Goal: Task Accomplishment & Management: Manage account settings

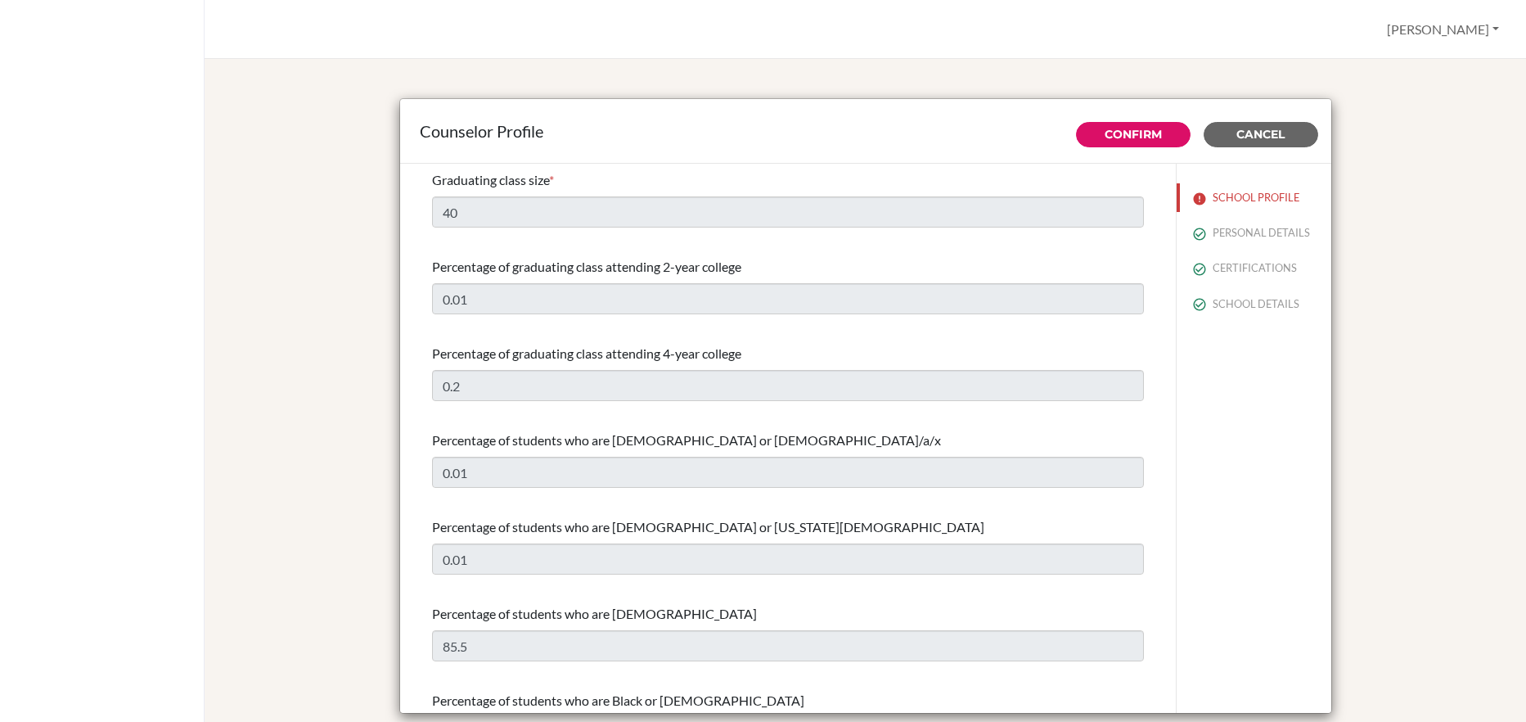
select select "0"
select select "251021"
click at [1255, 136] on span "Cancel" at bounding box center [1261, 134] width 48 height 15
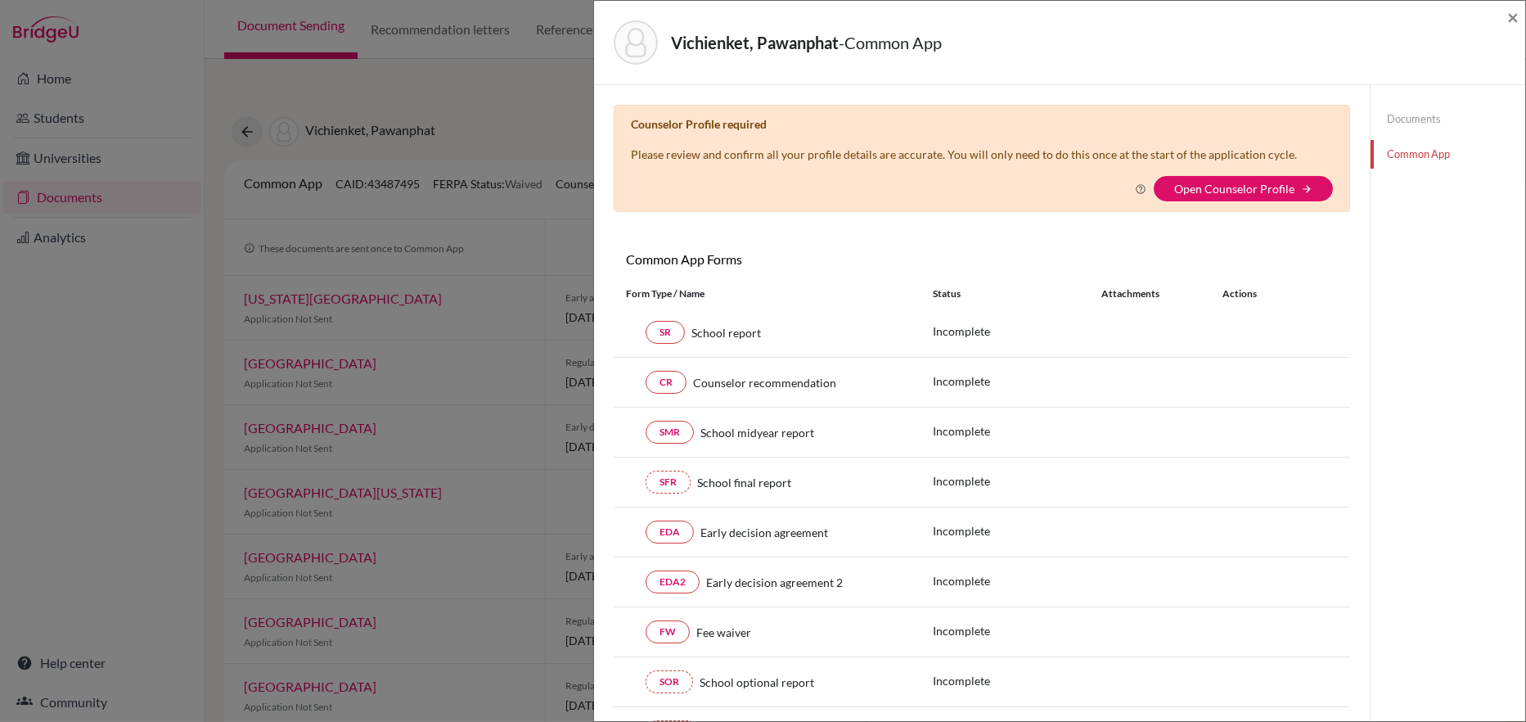
click at [1408, 120] on link "Documents" at bounding box center [1448, 119] width 155 height 29
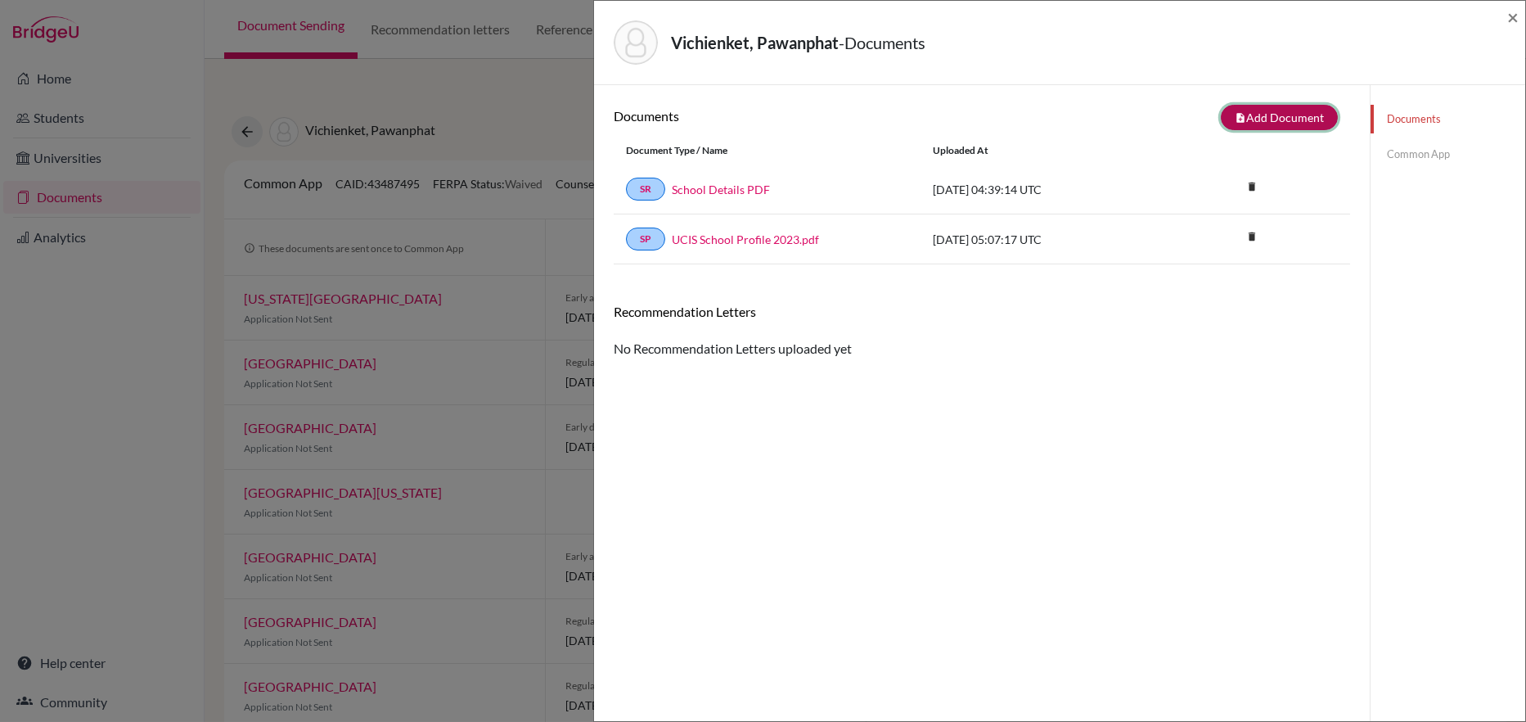
click at [1262, 115] on button "note_add Add Document" at bounding box center [1279, 117] width 117 height 25
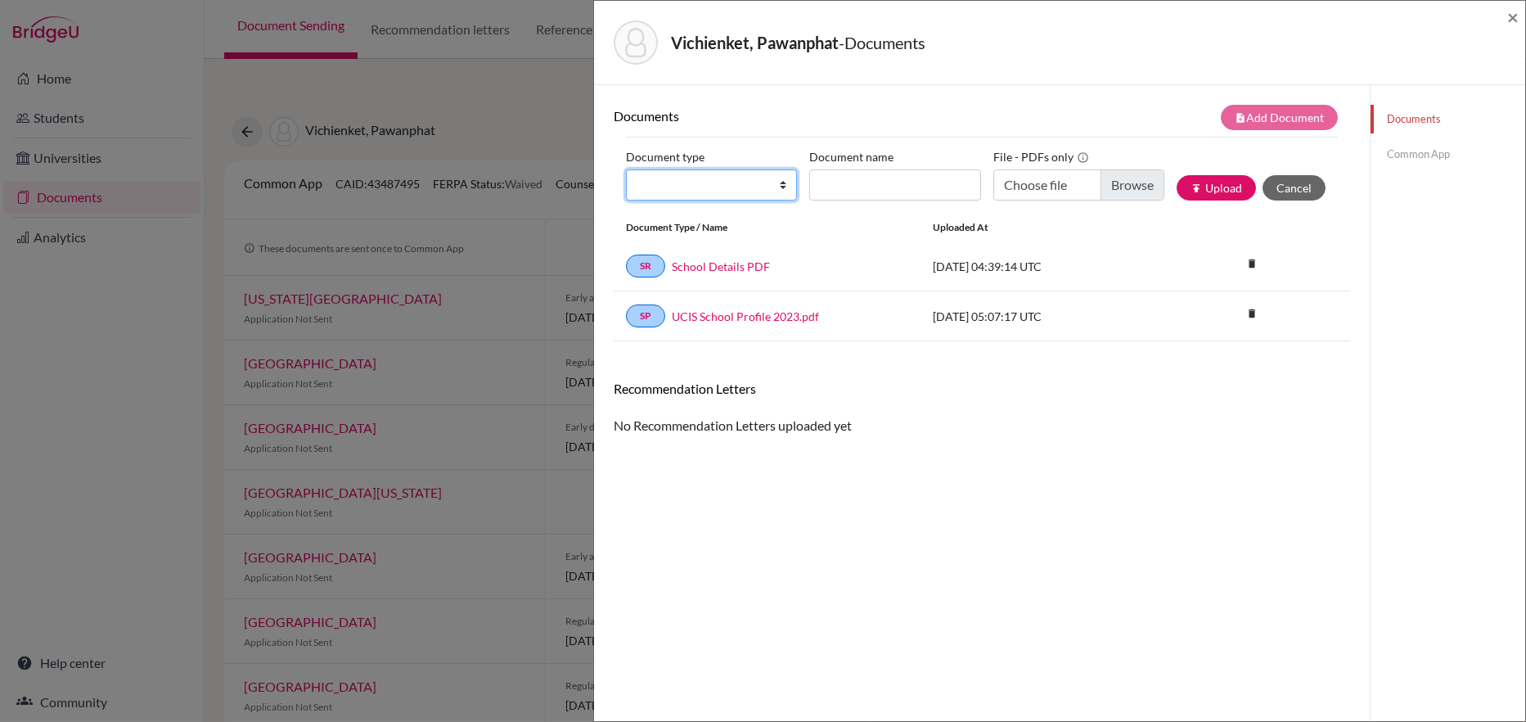
click at [784, 185] on select "Change explanation for Common App reports Counselor recommendation Internationa…" at bounding box center [711, 184] width 171 height 31
select select "39"
click at [626, 169] on select "Change explanation for Common App reports Counselor recommendation Internationa…" at bounding box center [711, 184] width 171 height 31
click at [832, 187] on input "Document name" at bounding box center [894, 184] width 171 height 31
type input "Fee Waiver"
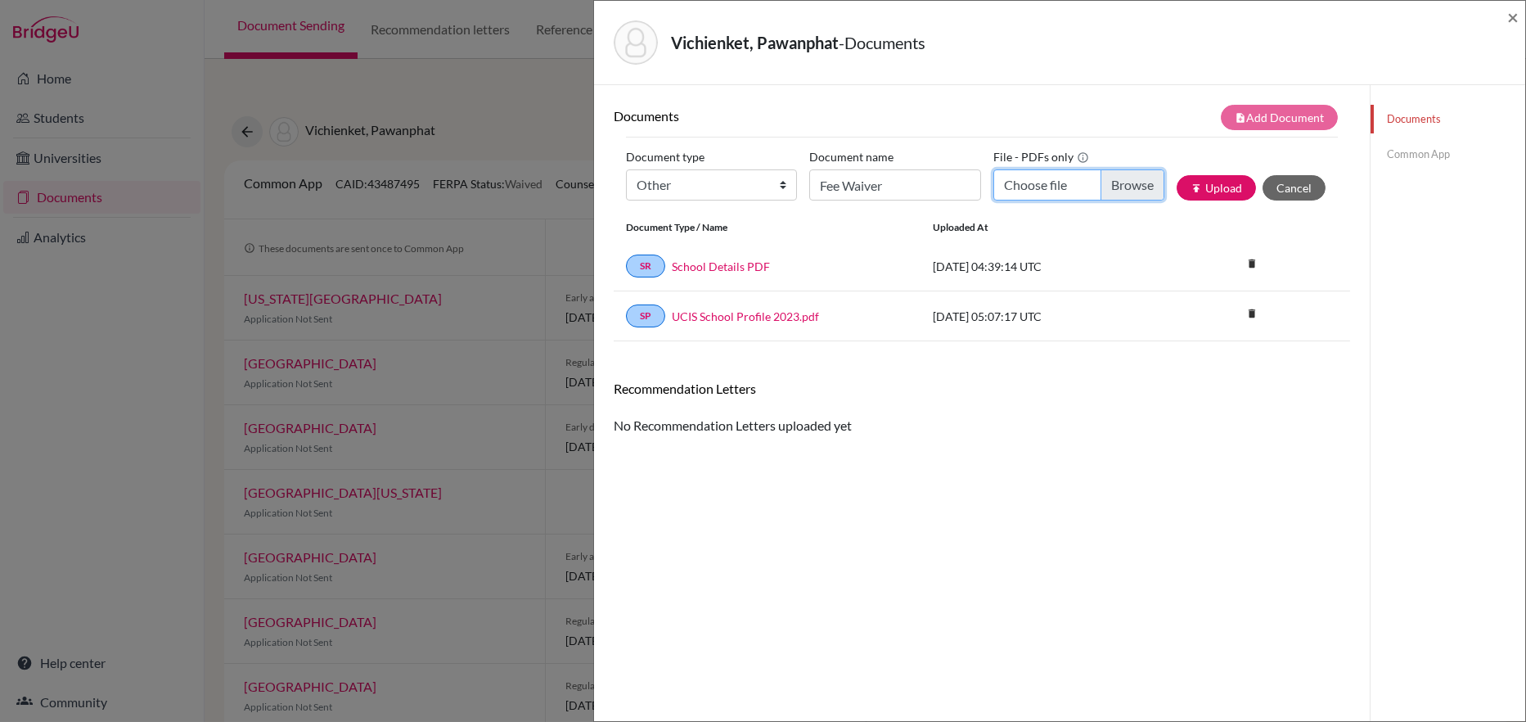
click at [1026, 190] on input "Choose file" at bounding box center [1079, 184] width 171 height 31
type input "C:\fakepath\Fee Waiver for Suri.pdf"
click at [1214, 188] on button "publish Upload" at bounding box center [1216, 187] width 79 height 25
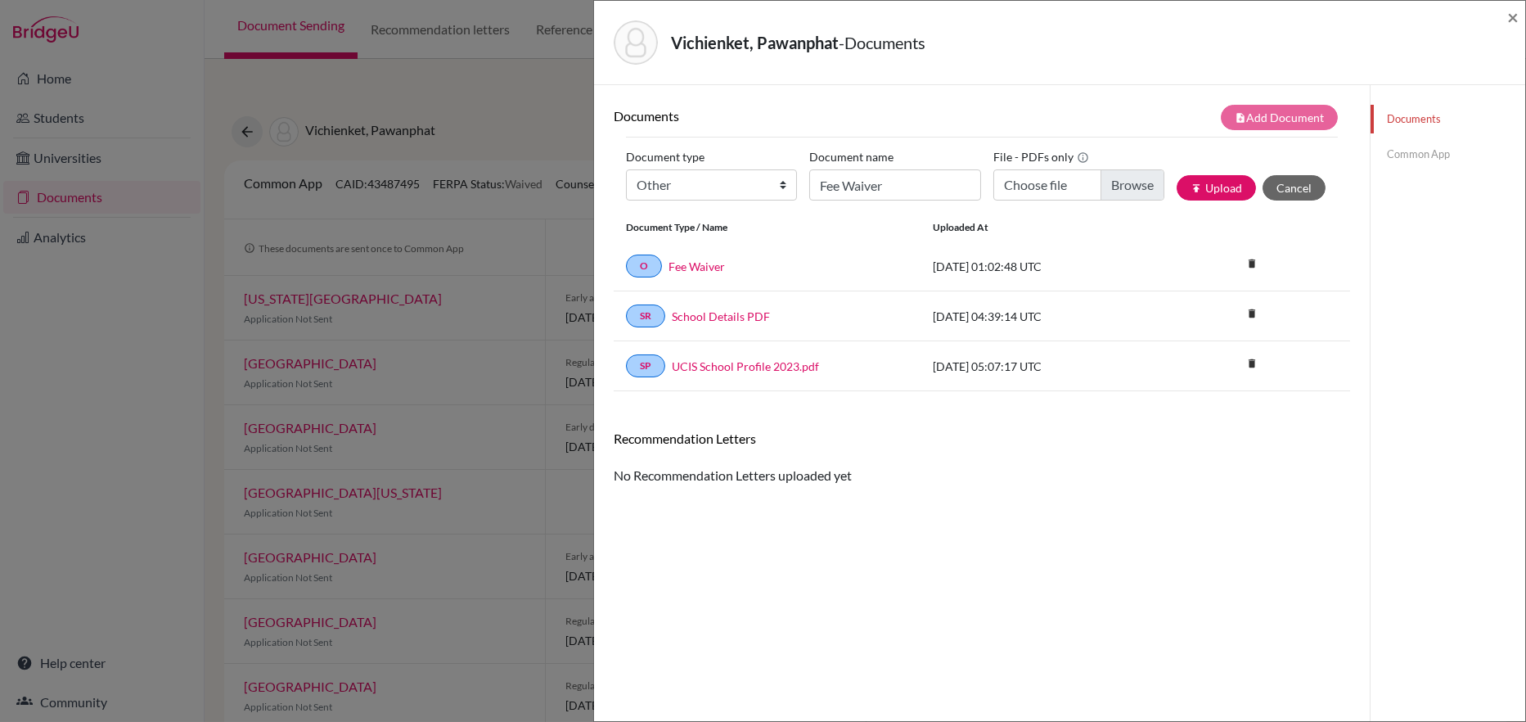
click at [1398, 155] on link "Common App" at bounding box center [1448, 154] width 155 height 29
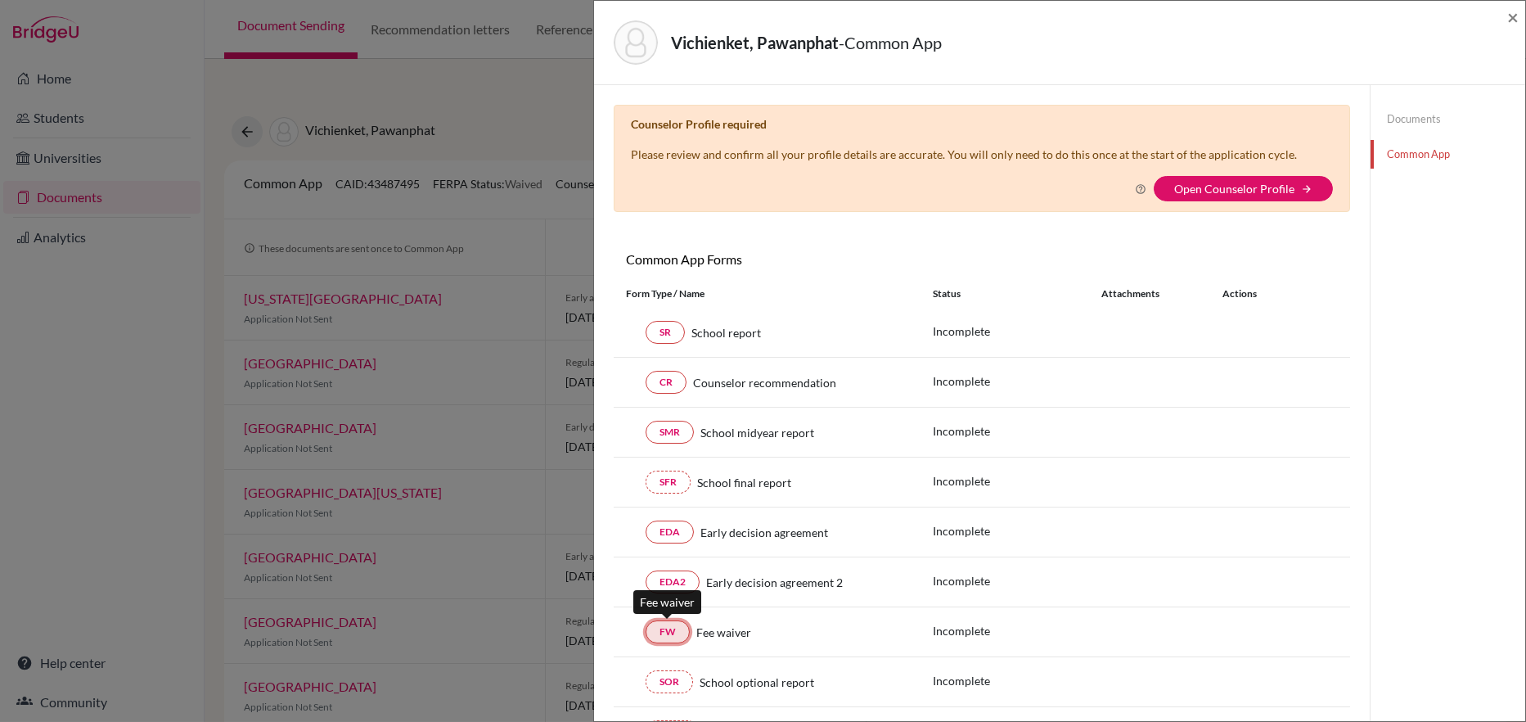
click at [669, 630] on link "FW" at bounding box center [668, 631] width 44 height 23
click at [1121, 296] on div "Attachments" at bounding box center [1152, 293] width 101 height 15
click at [1228, 291] on div "Actions" at bounding box center [1253, 293] width 101 height 15
